Goal: Information Seeking & Learning: Learn about a topic

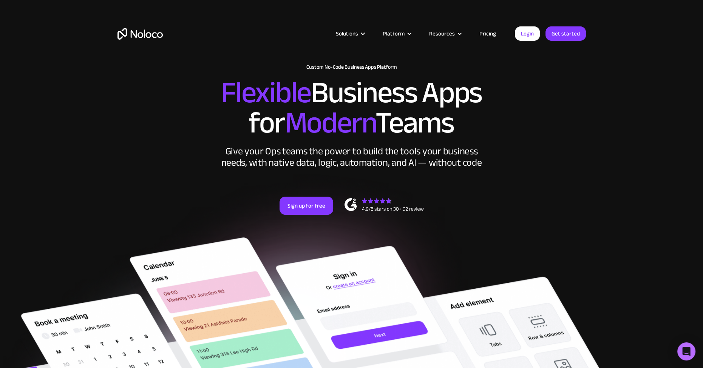
click at [487, 31] on link "Pricing" at bounding box center [488, 34] width 36 height 10
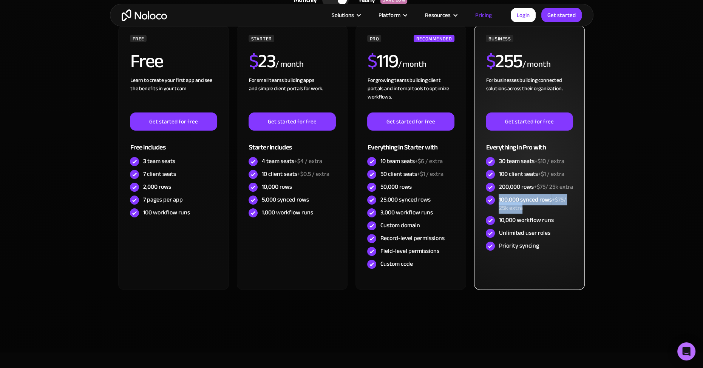
drag, startPoint x: 539, startPoint y: 216, endPoint x: 499, endPoint y: 208, distance: 41.6
click at [499, 208] on div "100,000 synced rows +$75/ 25k extra" at bounding box center [536, 204] width 74 height 17
drag, startPoint x: 499, startPoint y: 206, endPoint x: 537, endPoint y: 212, distance: 39.1
click at [536, 211] on div "100,000 synced rows +$75/ 25k extra" at bounding box center [536, 204] width 74 height 17
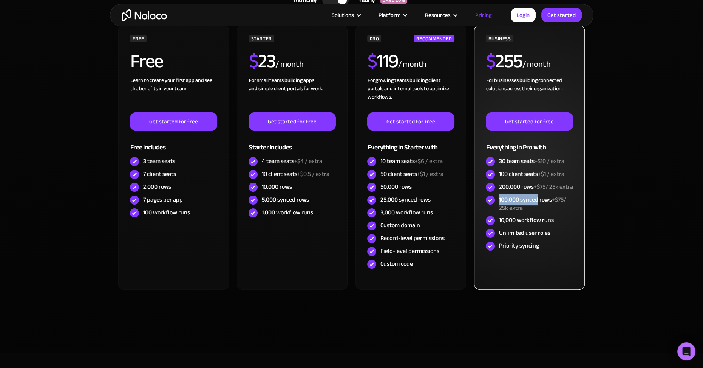
click at [537, 212] on div "100,000 synced rows +$75/ 25k extra" at bounding box center [536, 204] width 74 height 17
drag, startPoint x: 529, startPoint y: 213, endPoint x: 497, endPoint y: 207, distance: 32.2
click at [497, 207] on div "100,000 synced rows +$75/ 25k extra" at bounding box center [529, 204] width 87 height 20
drag, startPoint x: 530, startPoint y: 216, endPoint x: 535, endPoint y: 218, distance: 4.6
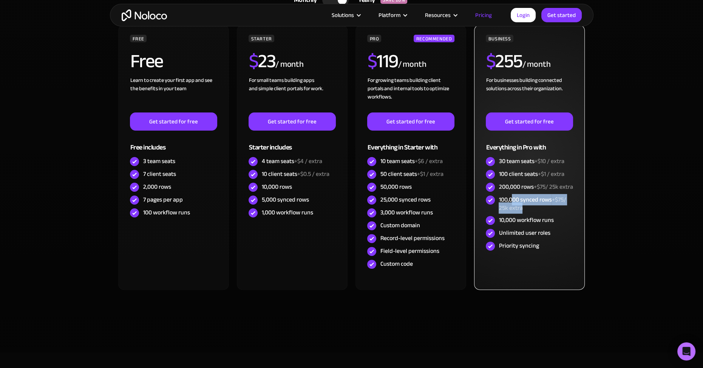
click at [535, 212] on div "100,000 synced rows +$75/ 25k extra" at bounding box center [536, 204] width 74 height 17
drag, startPoint x: 498, startPoint y: 188, endPoint x: 525, endPoint y: 220, distance: 42.4
click at [525, 220] on div "BUSINESS $ 255 / month For businesses building connected solutions across their…" at bounding box center [529, 144] width 87 height 218
click at [525, 214] on div "100,000 synced rows +$75/ 25k extra" at bounding box center [529, 204] width 87 height 20
